Goal: Information Seeking & Learning: Compare options

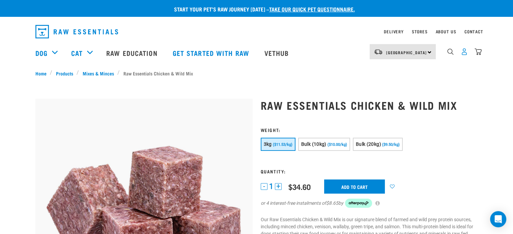
click at [464, 52] on img "dropdown navigation" at bounding box center [464, 51] width 7 height 7
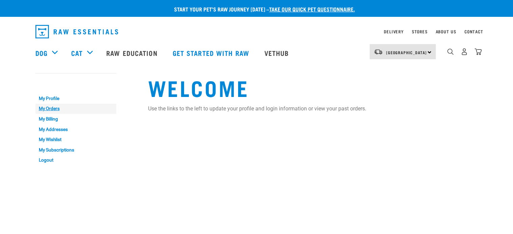
click at [47, 110] on link "My Orders" at bounding box center [75, 109] width 81 height 10
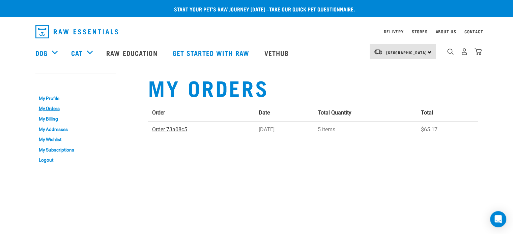
click at [175, 129] on link "Order 73a08c5" at bounding box center [169, 129] width 35 height 6
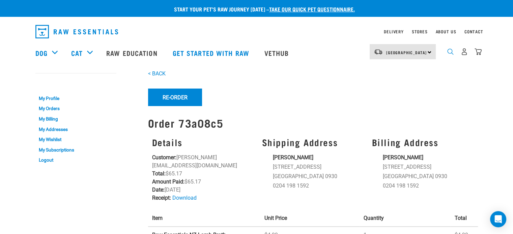
click at [449, 52] on img "dropdown navigation" at bounding box center [450, 52] width 6 height 6
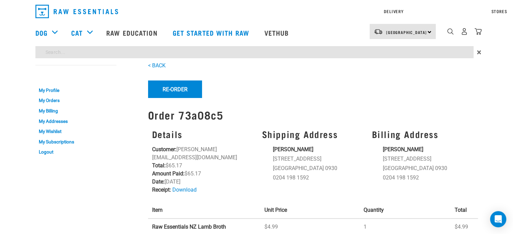
click at [91, 73] on div "Start your pet’s raw journey today – take our quick pet questionnaire. Delivery…" at bounding box center [256, 205] width 513 height 410
type input "LT1"
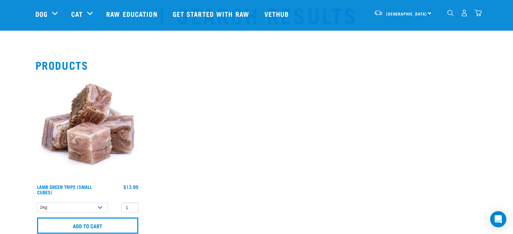
scroll to position [67, 0]
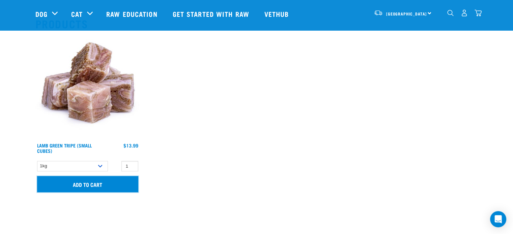
click at [88, 186] on input "Add to cart" at bounding box center [87, 184] width 101 height 16
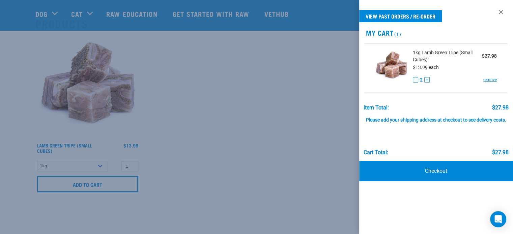
click at [138, 218] on div at bounding box center [256, 117] width 513 height 234
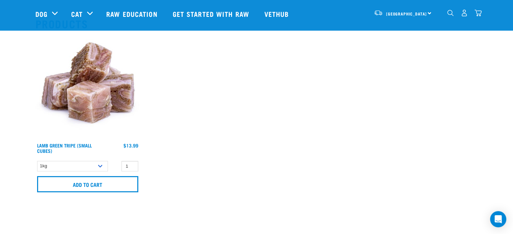
click at [449, 16] on img "dropdown navigation" at bounding box center [450, 13] width 6 height 6
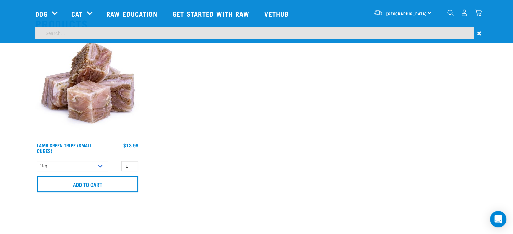
scroll to position [47, 0]
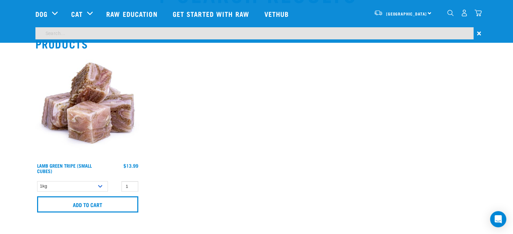
click at [335, 36] on input "search" at bounding box center [254, 33] width 438 height 12
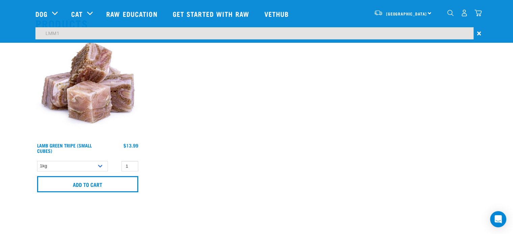
type input "LMM1"
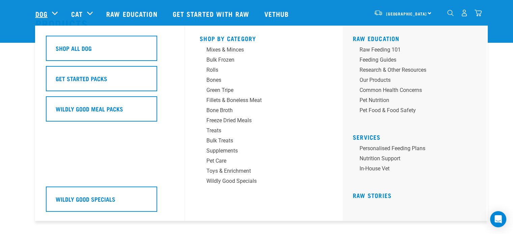
scroll to position [67, 0]
click at [43, 13] on link "Dog" at bounding box center [41, 14] width 12 height 10
click at [227, 51] on div "Mixes & Minces" at bounding box center [258, 50] width 105 height 8
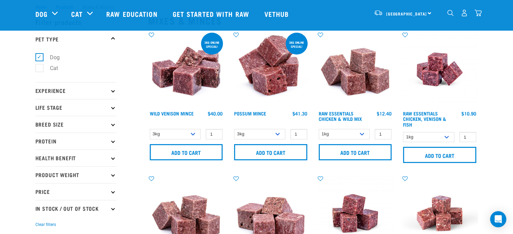
scroll to position [34, 0]
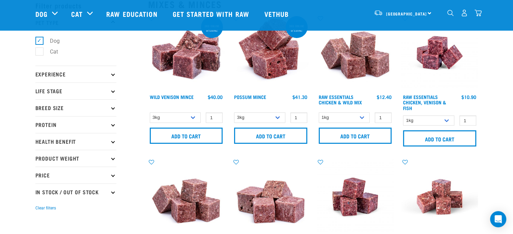
click at [52, 124] on p "Protein" at bounding box center [75, 124] width 81 height 17
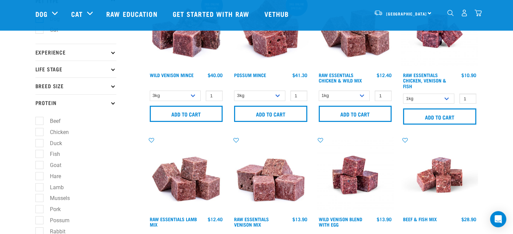
scroll to position [67, 0]
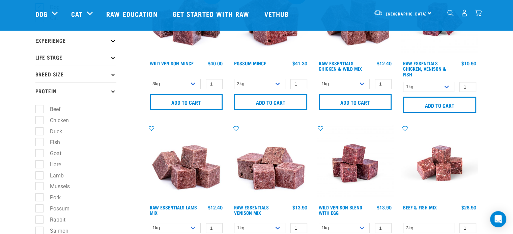
click at [39, 177] on label "Lamb" at bounding box center [52, 176] width 27 height 8
click at [38, 177] on input "Lamb" at bounding box center [37, 174] width 4 height 4
checkbox input "true"
click at [40, 154] on label "Goat" at bounding box center [51, 153] width 25 height 8
click at [40, 154] on input "Goat" at bounding box center [37, 152] width 4 height 4
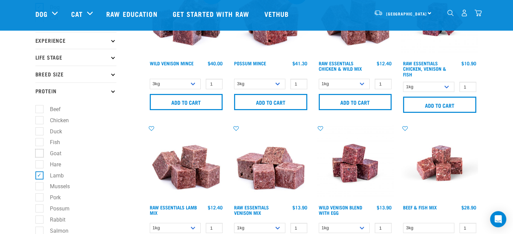
checkbox input "true"
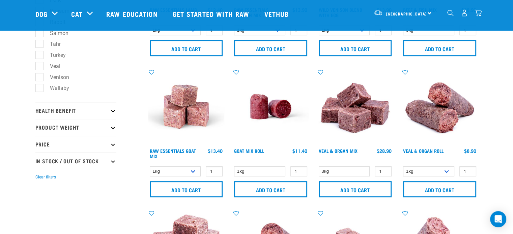
scroll to position [270, 0]
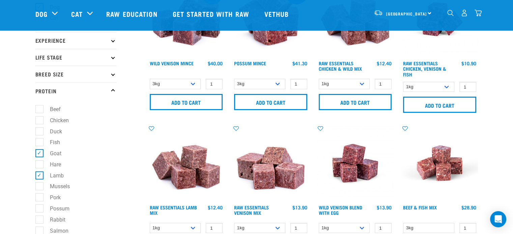
scroll to position [101, 0]
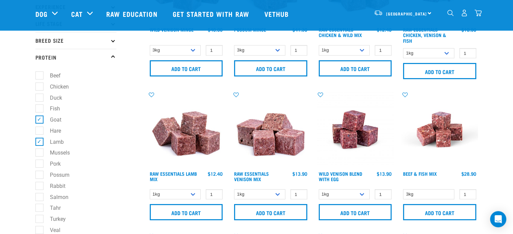
click at [188, 144] on img at bounding box center [186, 129] width 77 height 77
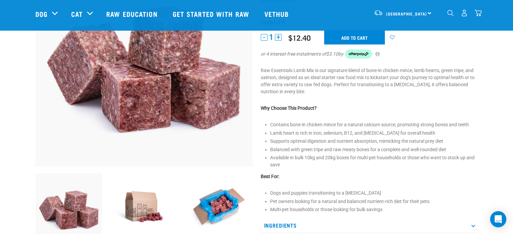
scroll to position [135, 0]
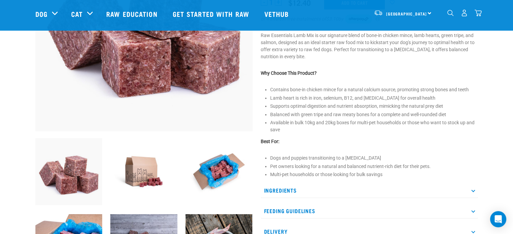
click at [287, 189] on p "Ingredients" at bounding box center [369, 190] width 217 height 15
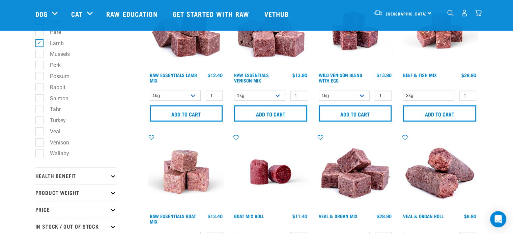
scroll to position [211, 0]
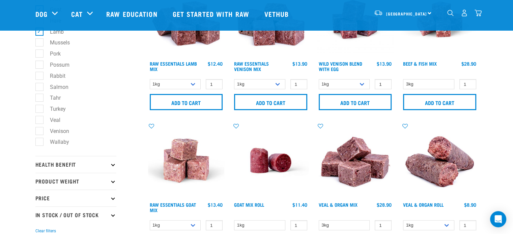
click at [188, 156] on img at bounding box center [186, 160] width 77 height 77
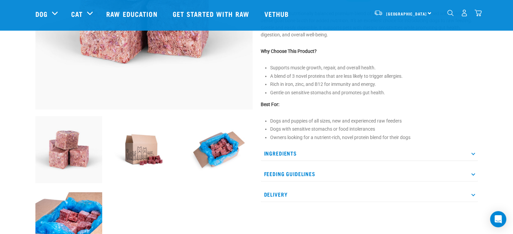
scroll to position [169, 0]
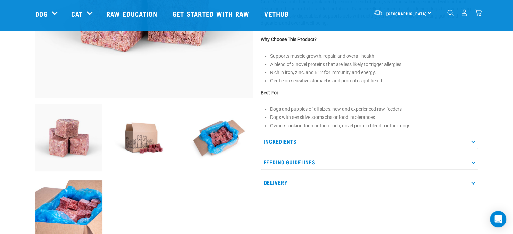
click at [275, 142] on p "Ingredients" at bounding box center [369, 141] width 217 height 15
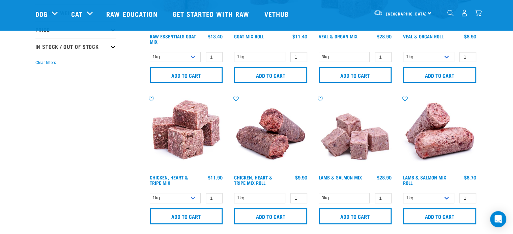
scroll to position [414, 0]
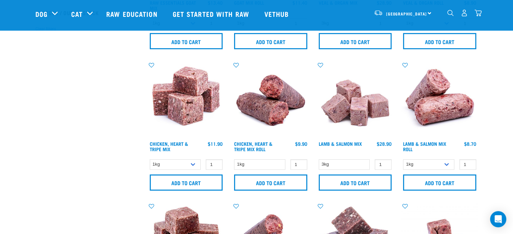
click at [340, 103] on img at bounding box center [355, 99] width 77 height 77
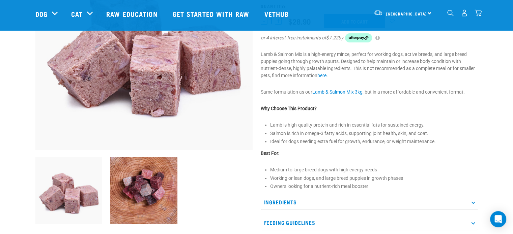
scroll to position [135, 0]
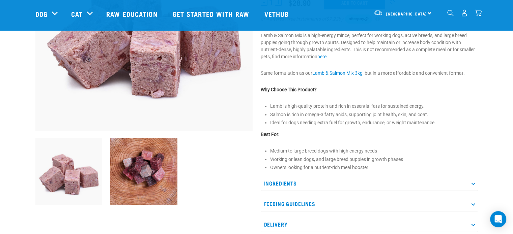
click at [290, 183] on p "Ingredients" at bounding box center [369, 183] width 217 height 15
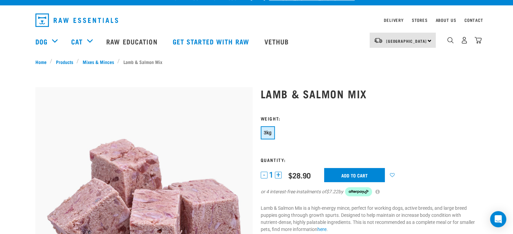
scroll to position [0, 0]
